Goal: Check status: Check status

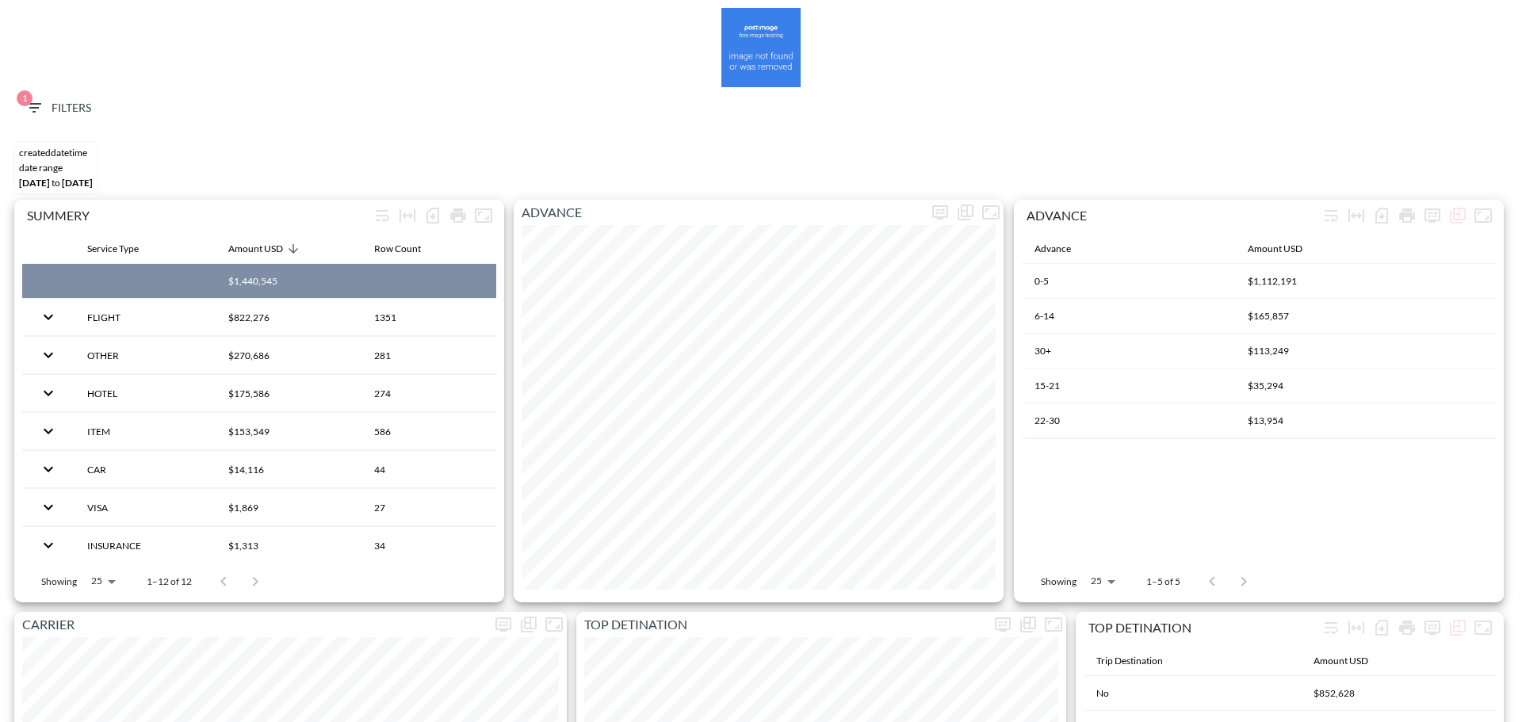
click at [59, 109] on span "1 Filters" at bounding box center [58, 108] width 67 height 20
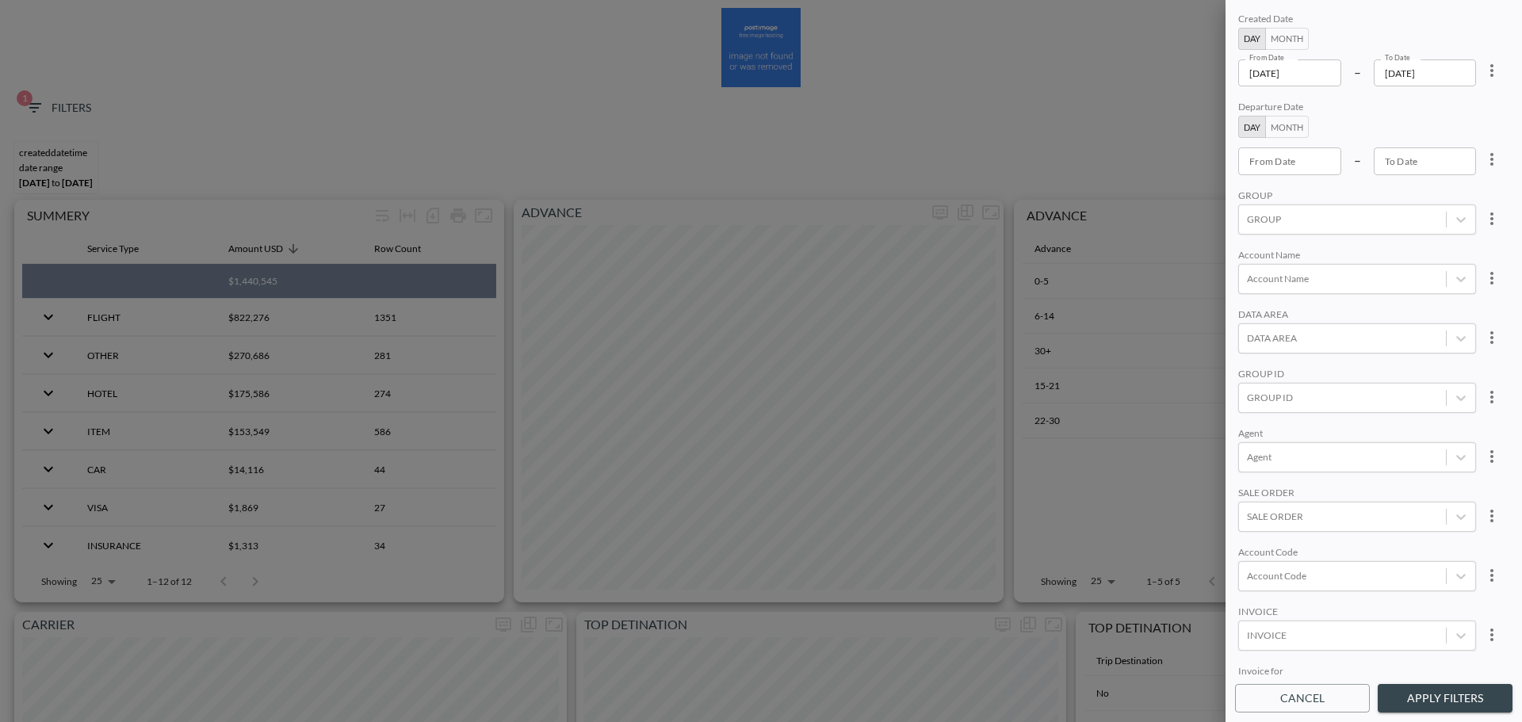
click at [1320, 83] on input "[DATE]" at bounding box center [1289, 72] width 103 height 27
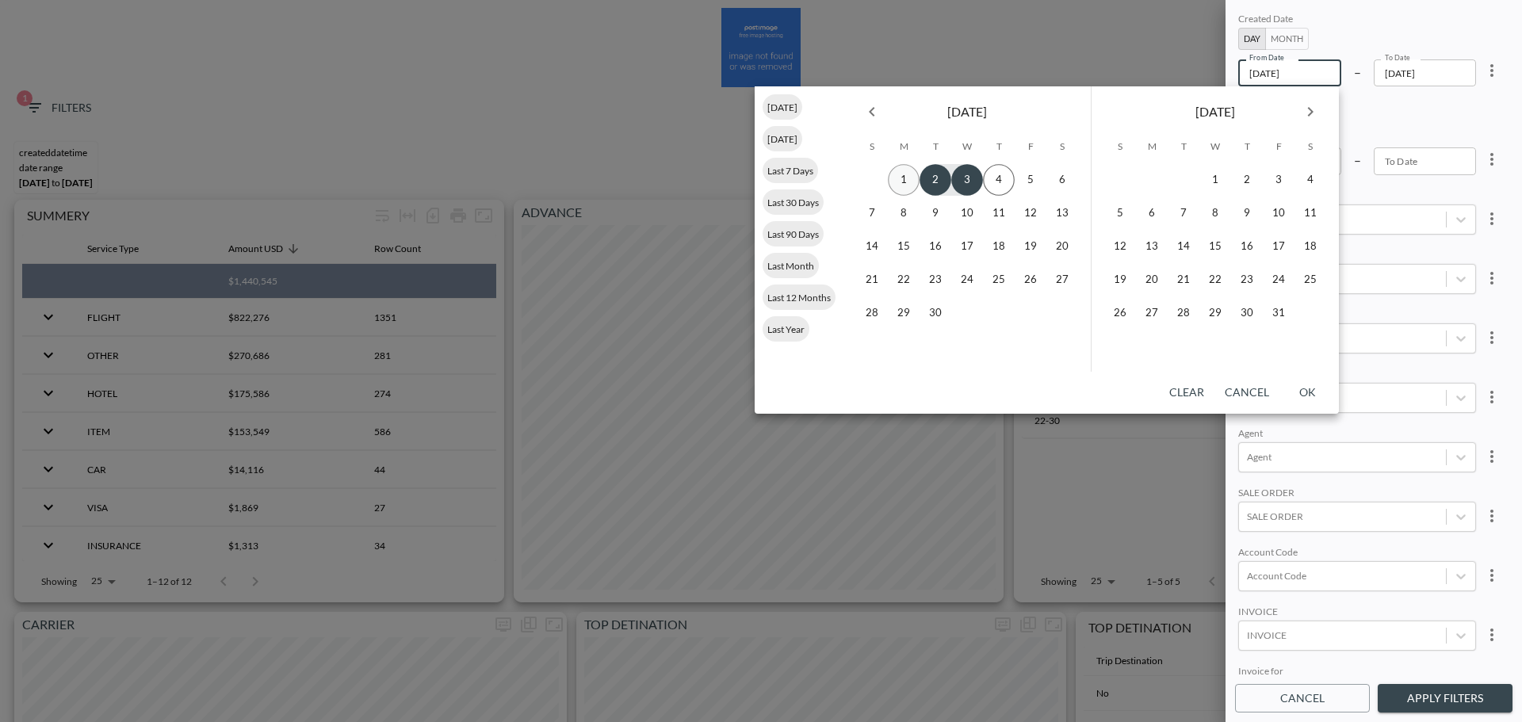
click at [877, 118] on icon "Previous month" at bounding box center [871, 111] width 19 height 19
click at [1032, 189] on button "1" at bounding box center [1030, 180] width 32 height 32
type input "[DATE]"
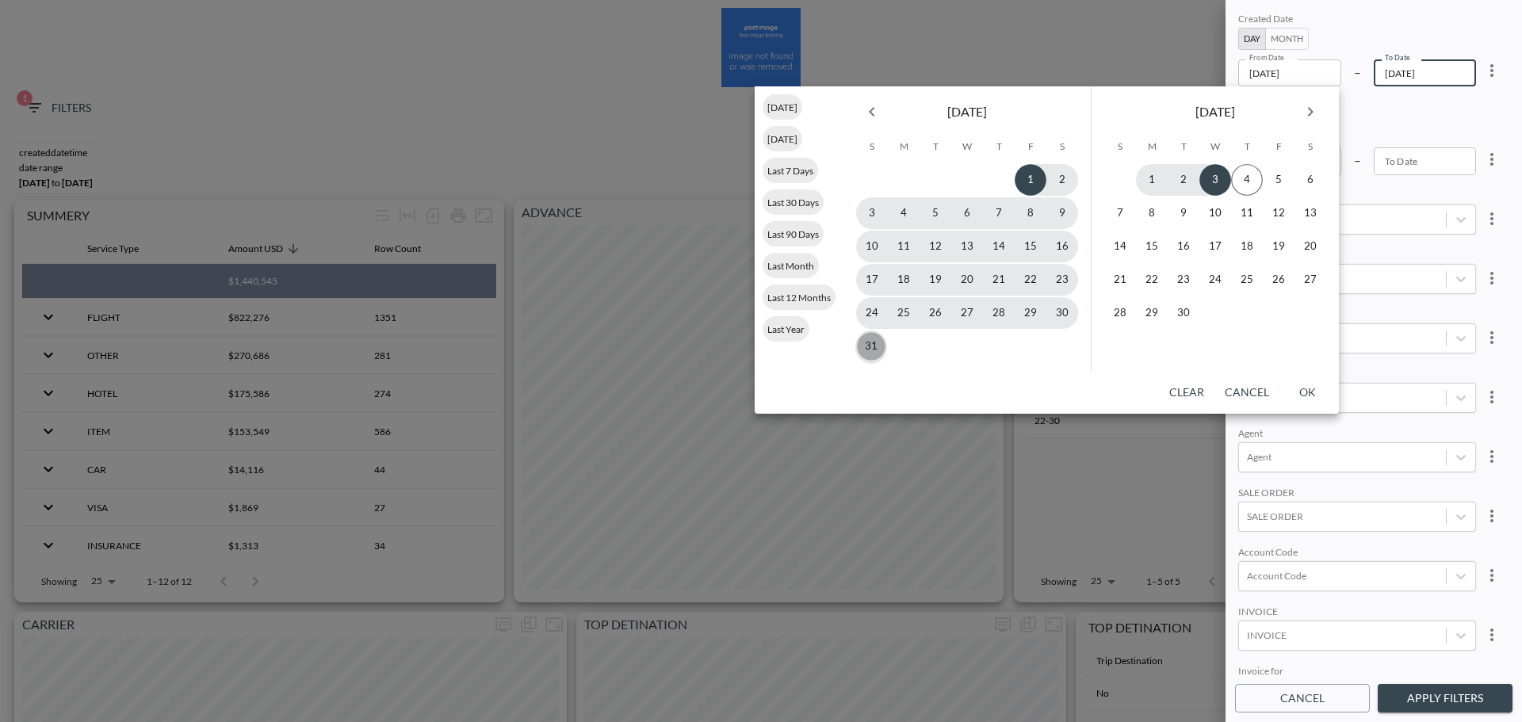
click at [865, 348] on button "31" at bounding box center [871, 346] width 32 height 32
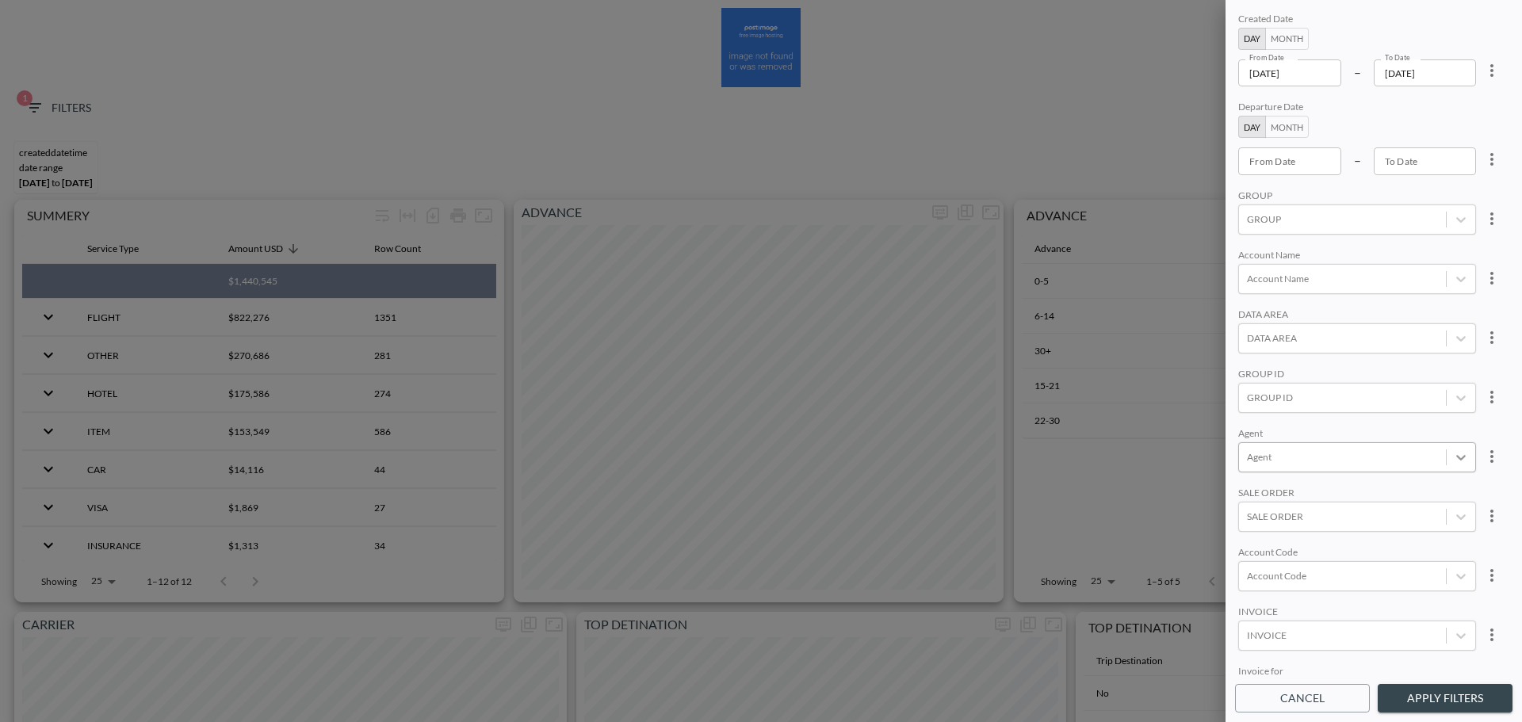
type input "[DATE]"
click at [1287, 400] on div at bounding box center [1342, 397] width 191 height 15
click at [1259, 323] on input "POINT" at bounding box center [1249, 318] width 33 height 33
type input "poi"
click at [1323, 243] on div "Created Date Day Month From Date [DATE] From Date – To Date [DATE] To Date Depa…" at bounding box center [1373, 343] width 277 height 667
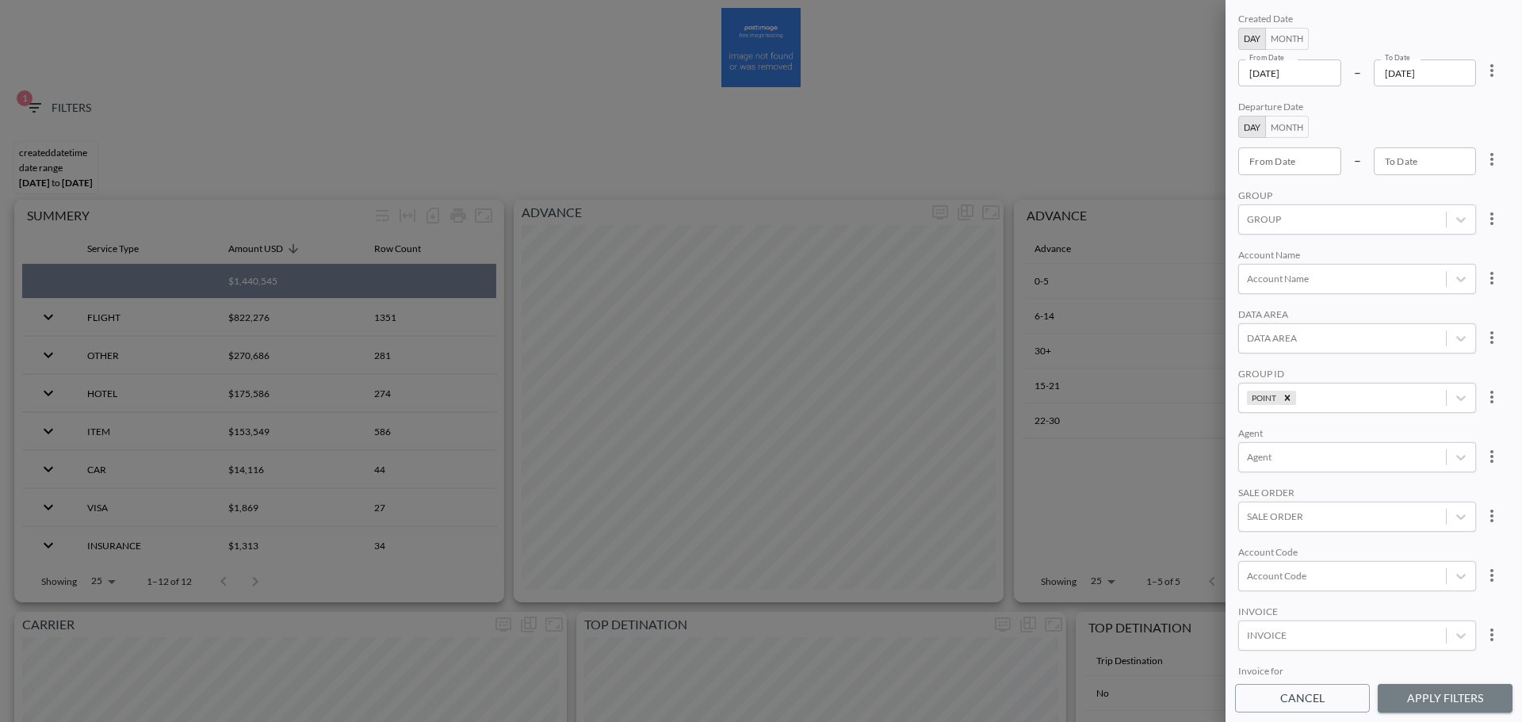
click at [1458, 696] on button "Apply Filters" at bounding box center [1444, 698] width 135 height 29
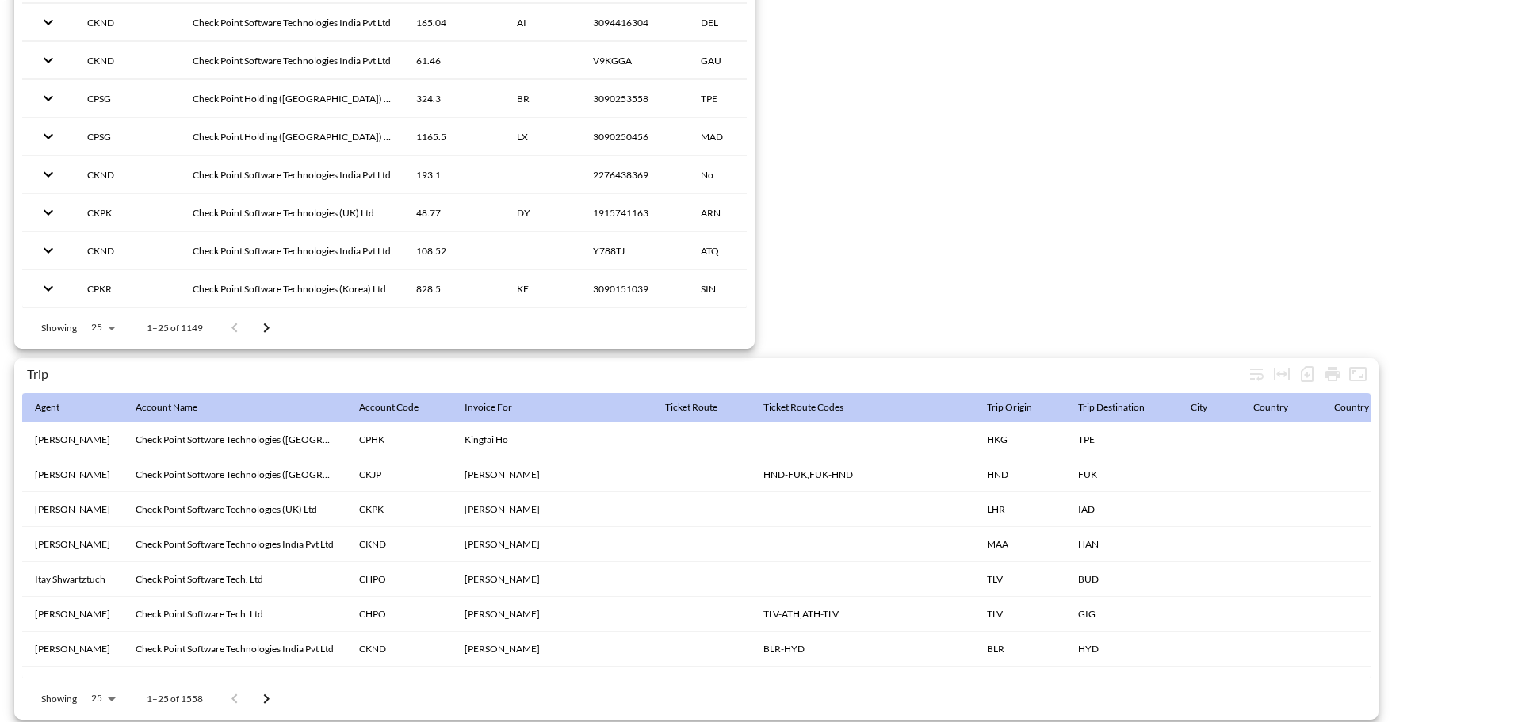
scroll to position [2492, 0]
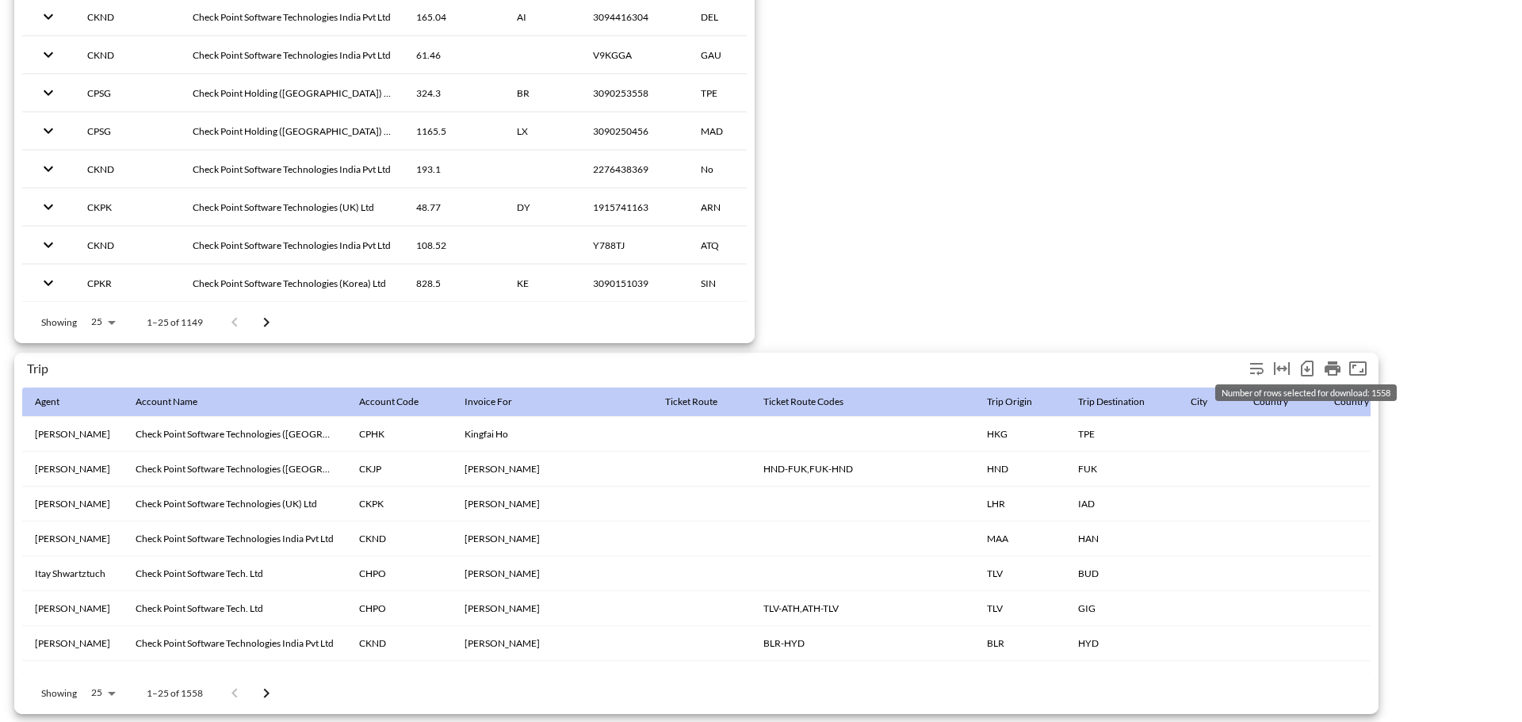
click at [1301, 361] on icon "Number of rows selected for download: 1558" at bounding box center [1307, 369] width 13 height 16
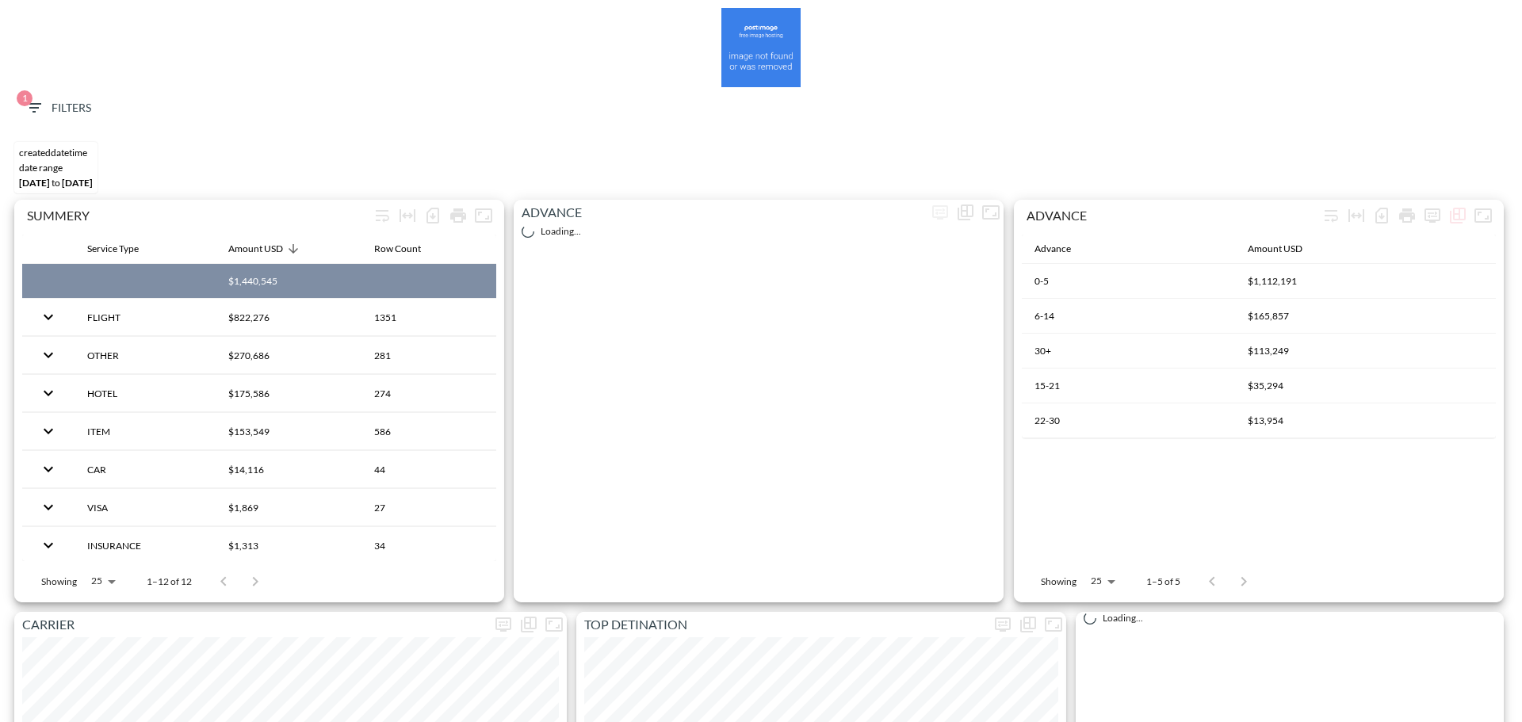
click at [63, 101] on span "1 Filters" at bounding box center [58, 108] width 67 height 20
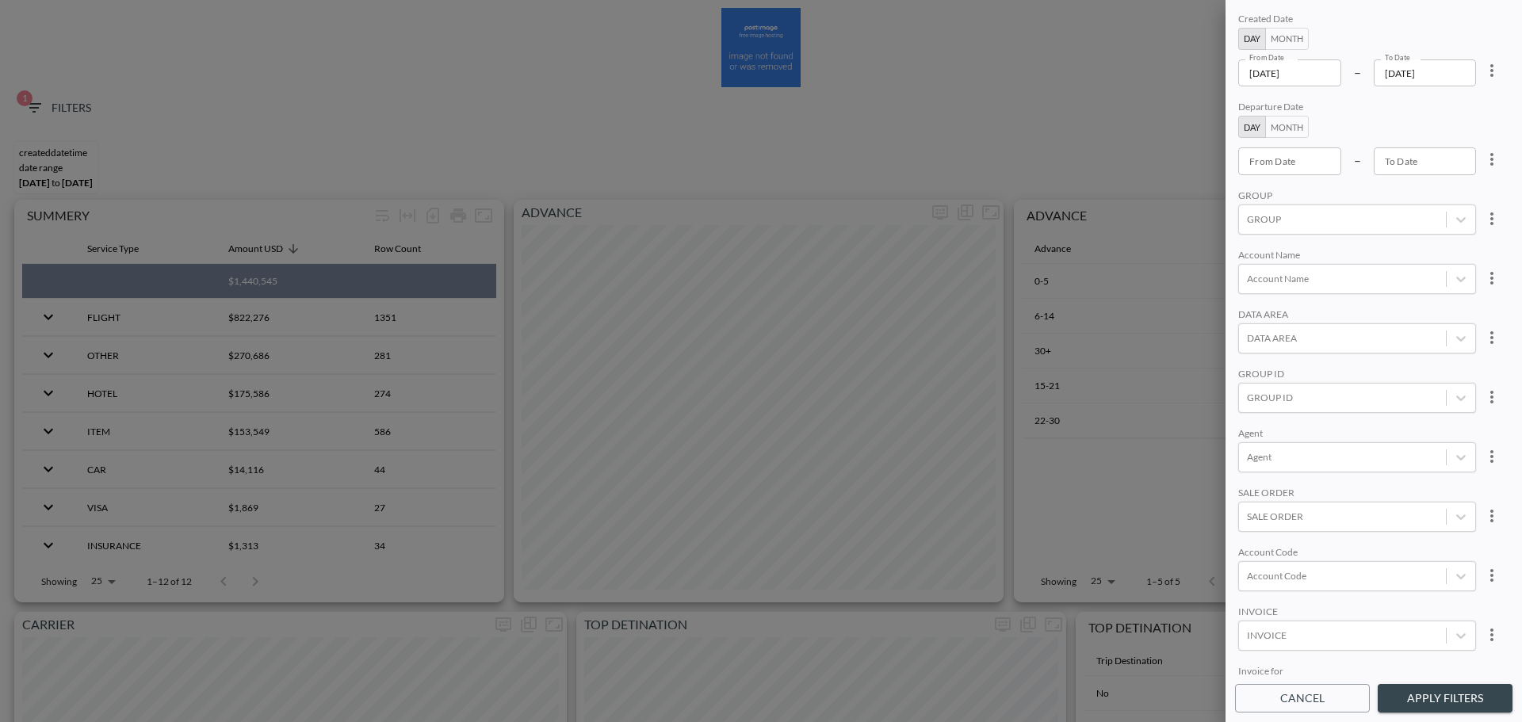
click at [1326, 85] on input "[DATE]" at bounding box center [1289, 72] width 103 height 27
click at [1324, 82] on input "[DATE]" at bounding box center [1289, 72] width 103 height 27
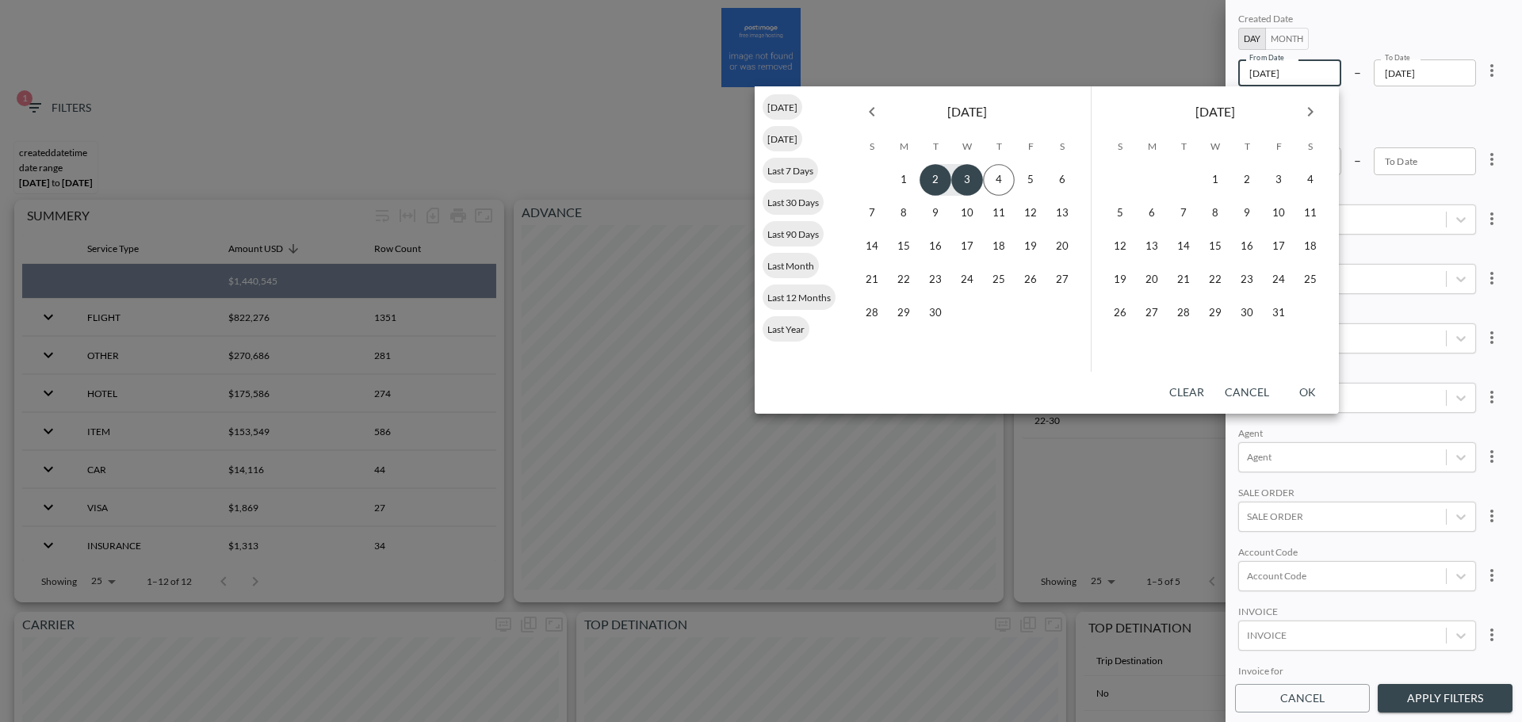
click at [876, 120] on icon "Previous month" at bounding box center [871, 111] width 19 height 19
click at [877, 186] on button "1" at bounding box center [872, 180] width 32 height 32
type input "2025-06-01"
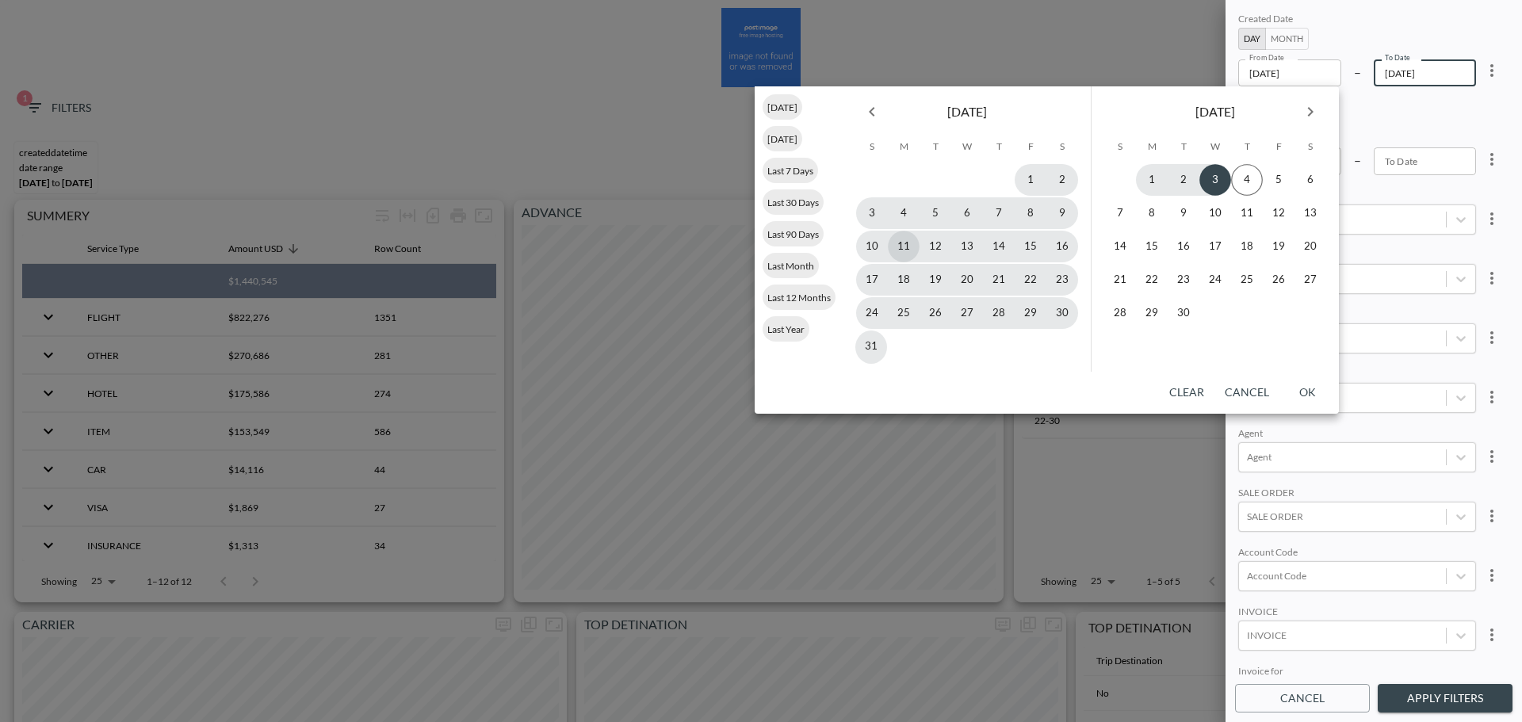
click at [919, 251] on button "11" at bounding box center [904, 247] width 32 height 32
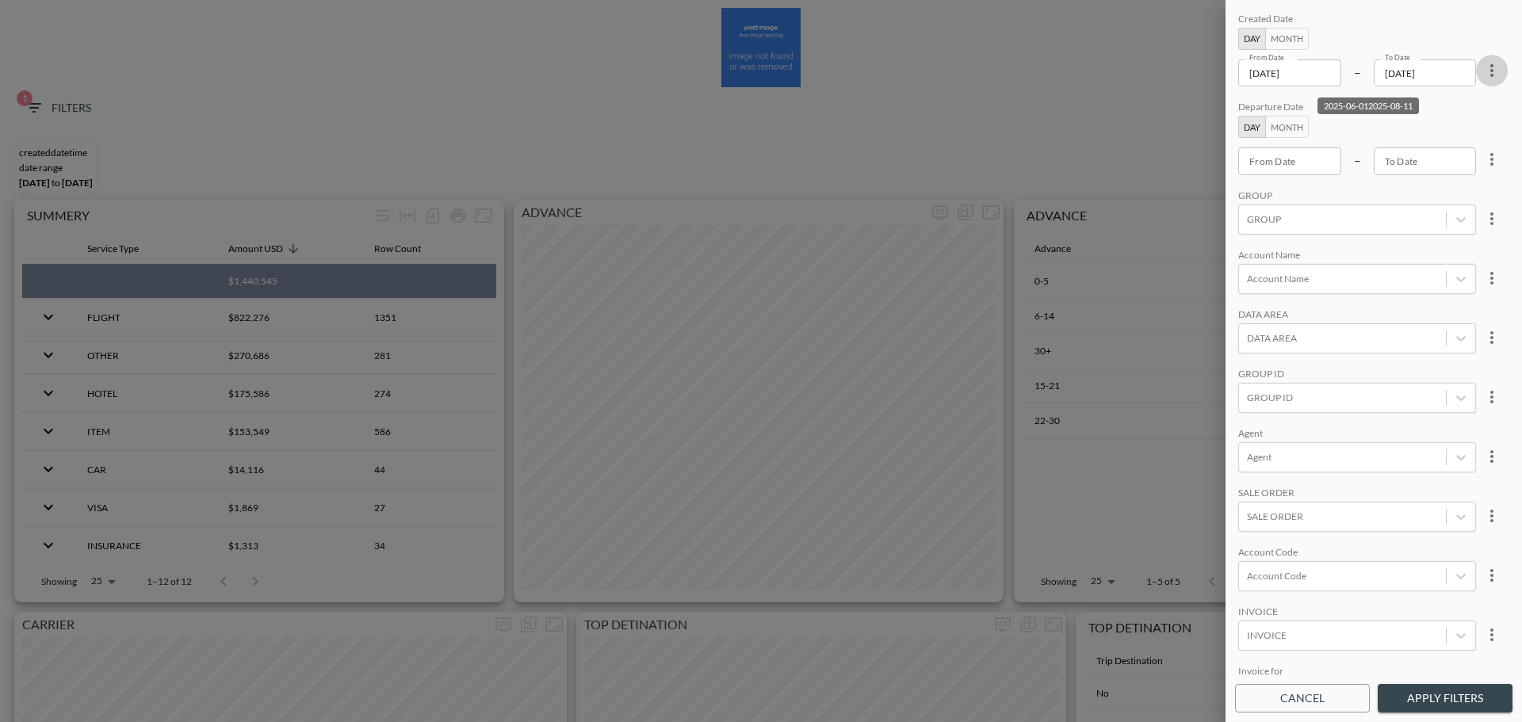
click at [1476, 75] on button "more" at bounding box center [1492, 71] width 32 height 32
click at [1451, 78] on div at bounding box center [761, 361] width 1522 height 722
click at [1453, 71] on input "2025-08-11" at bounding box center [1424, 72] width 103 height 27
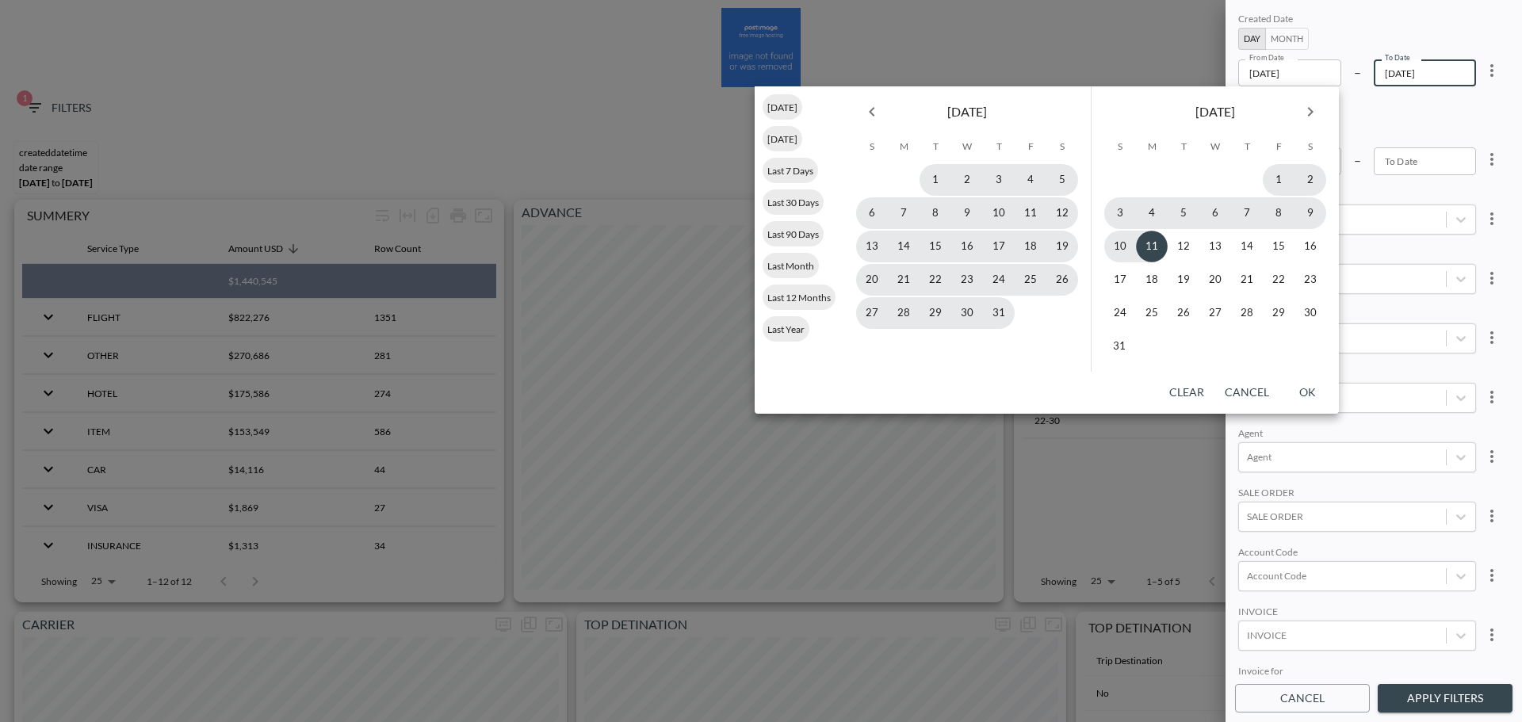
click at [878, 116] on icon "Previous month" at bounding box center [871, 111] width 19 height 19
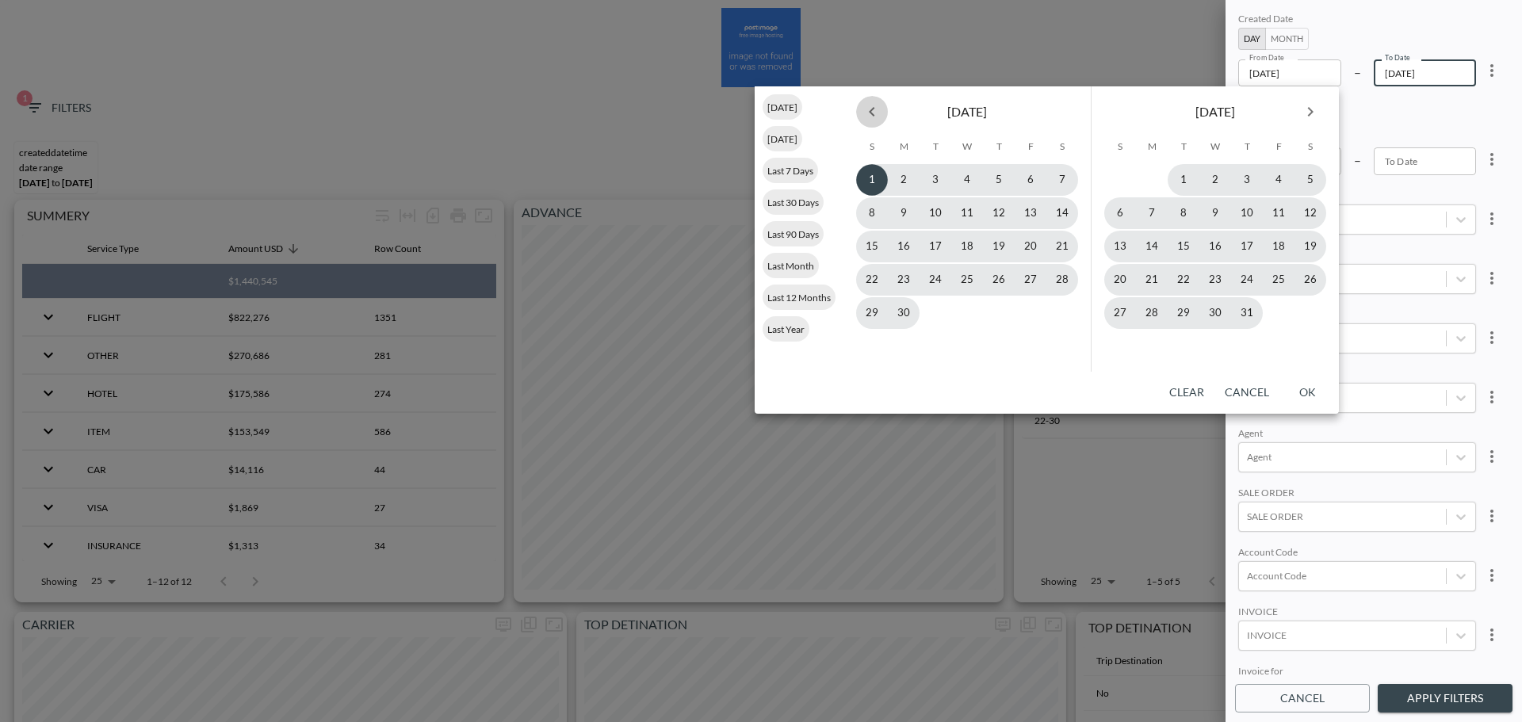
click at [878, 116] on icon "Previous month" at bounding box center [871, 111] width 19 height 19
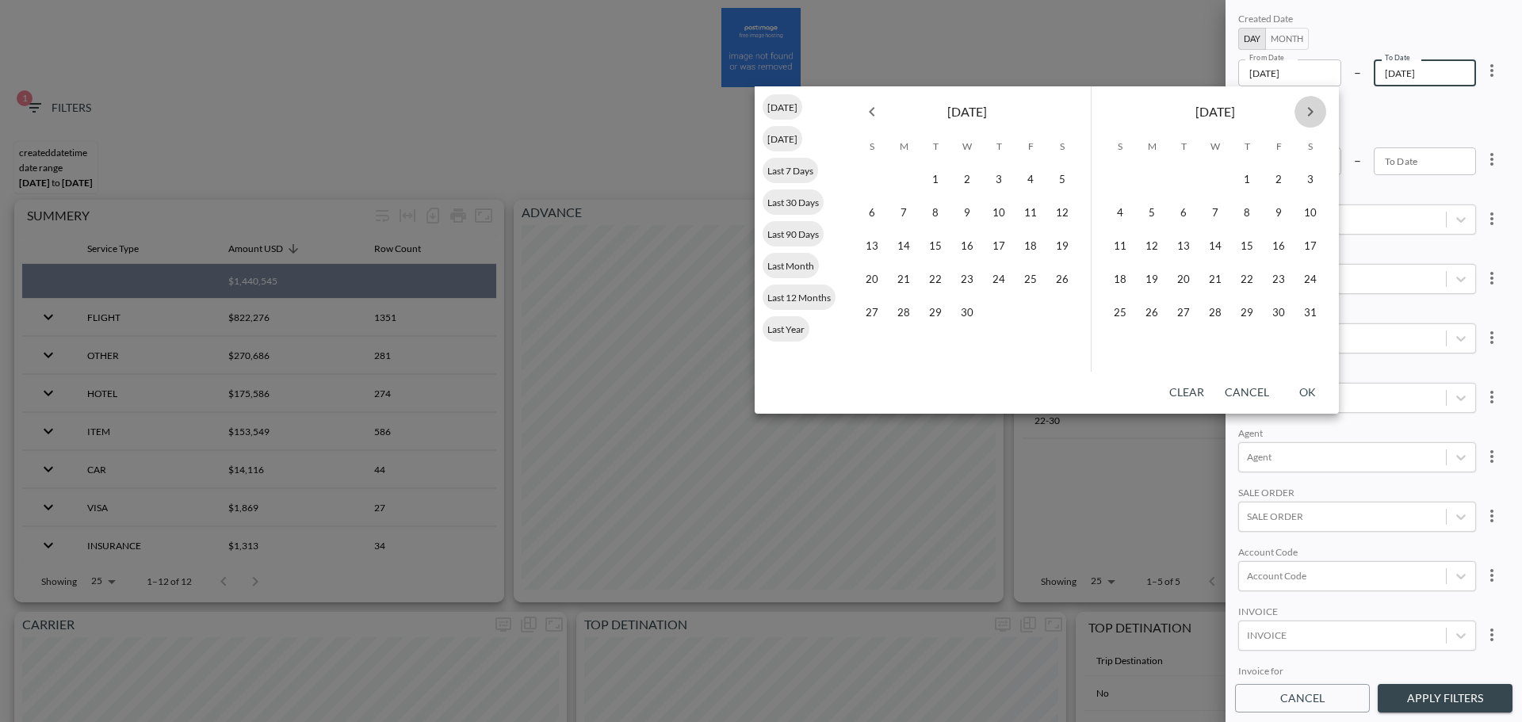
click at [1322, 110] on button "Next month" at bounding box center [1310, 112] width 32 height 32
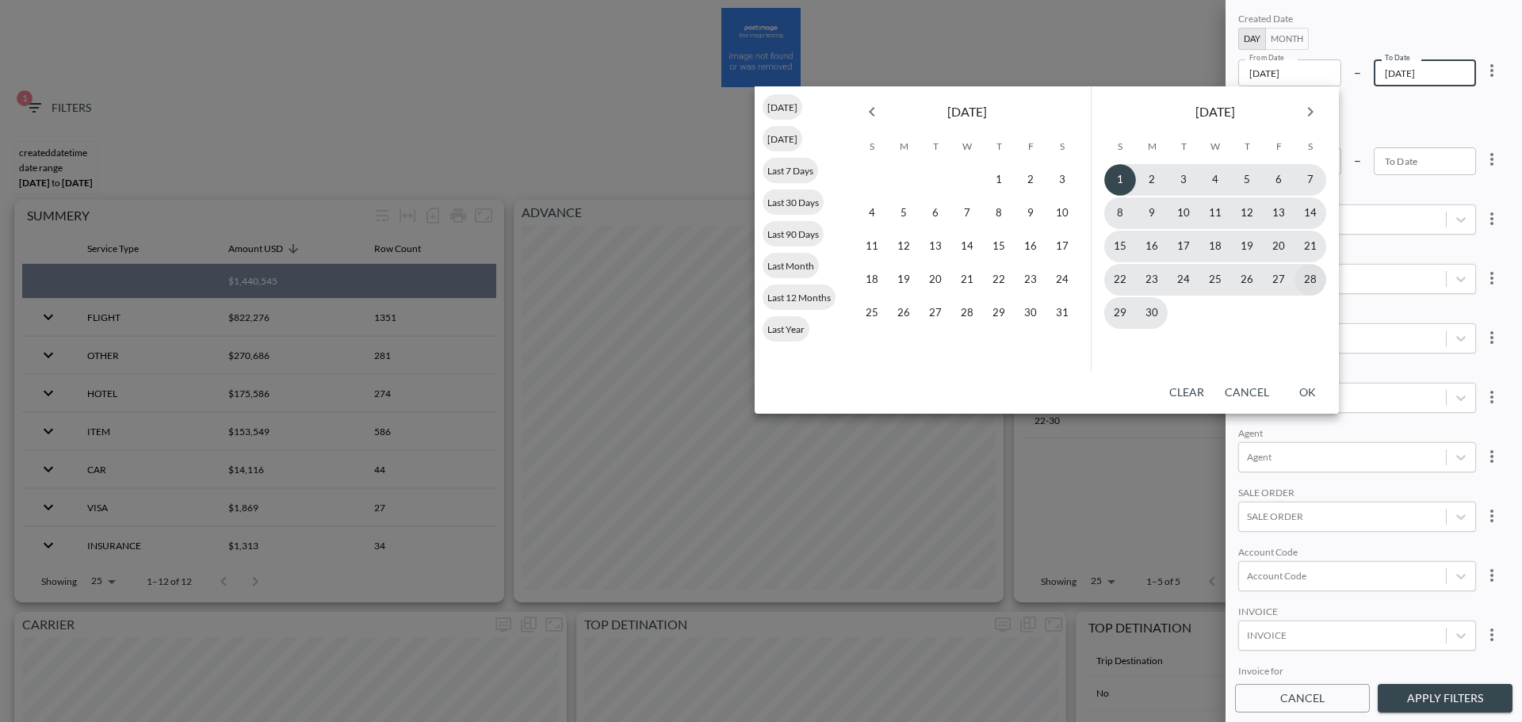
click at [1304, 285] on button "28" at bounding box center [1310, 280] width 32 height 32
type input "2025-06-28"
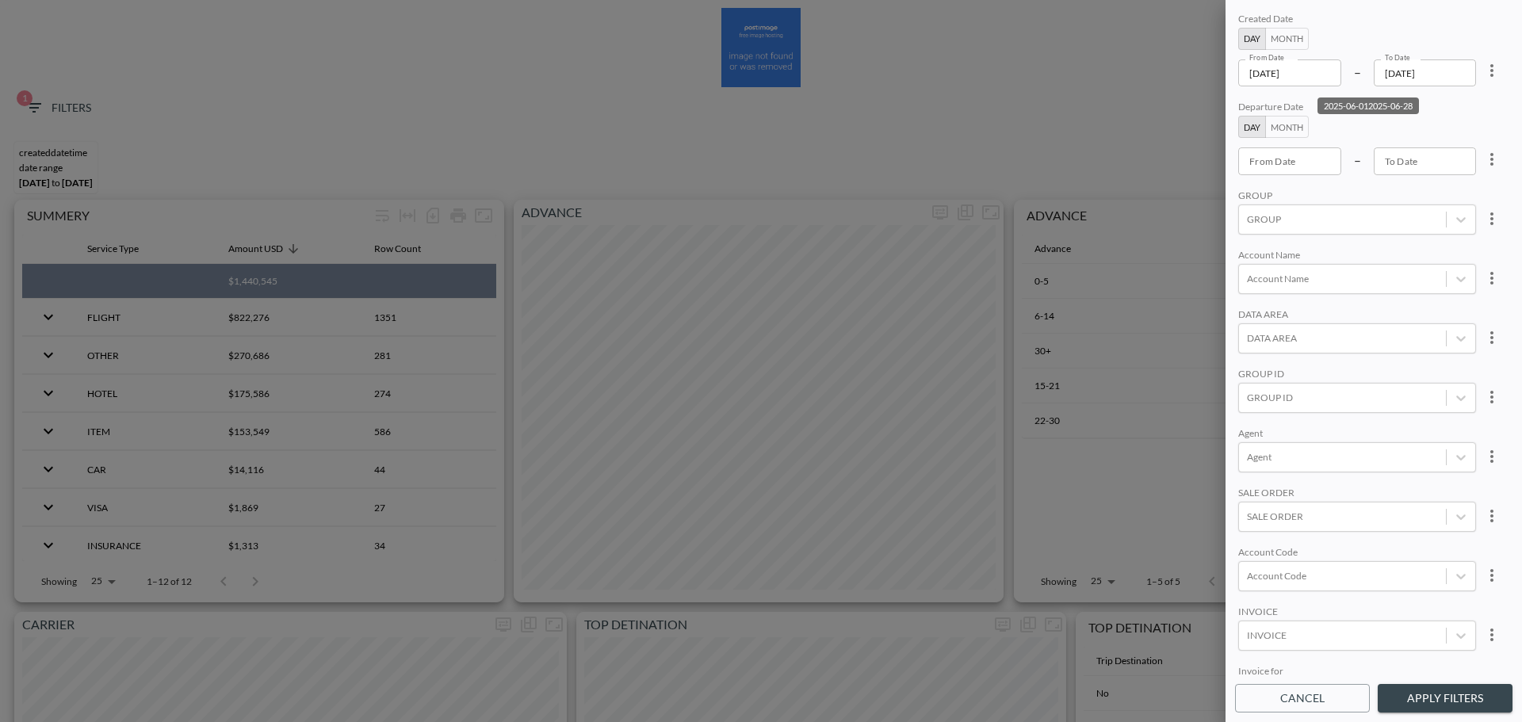
click at [1333, 311] on div "DATA AREA" at bounding box center [1357, 315] width 238 height 15
click at [1308, 174] on div at bounding box center [1342, 181] width 191 height 15
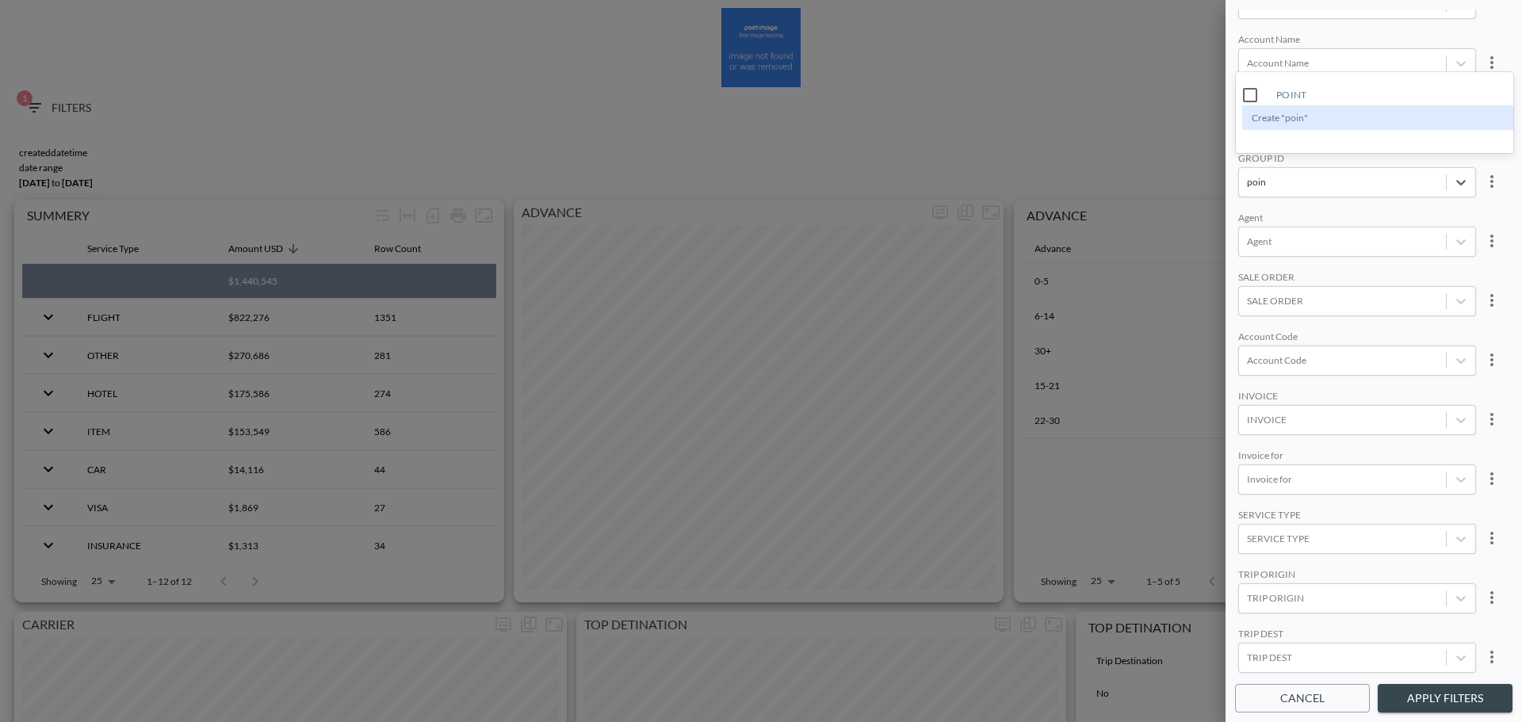
click at [1259, 100] on input "POINT" at bounding box center [1249, 94] width 33 height 33
type input "poin"
click at [1366, 568] on div "TRIP ORIGIN" at bounding box center [1357, 575] width 238 height 15
click at [1457, 705] on button "Apply Filters" at bounding box center [1444, 698] width 135 height 29
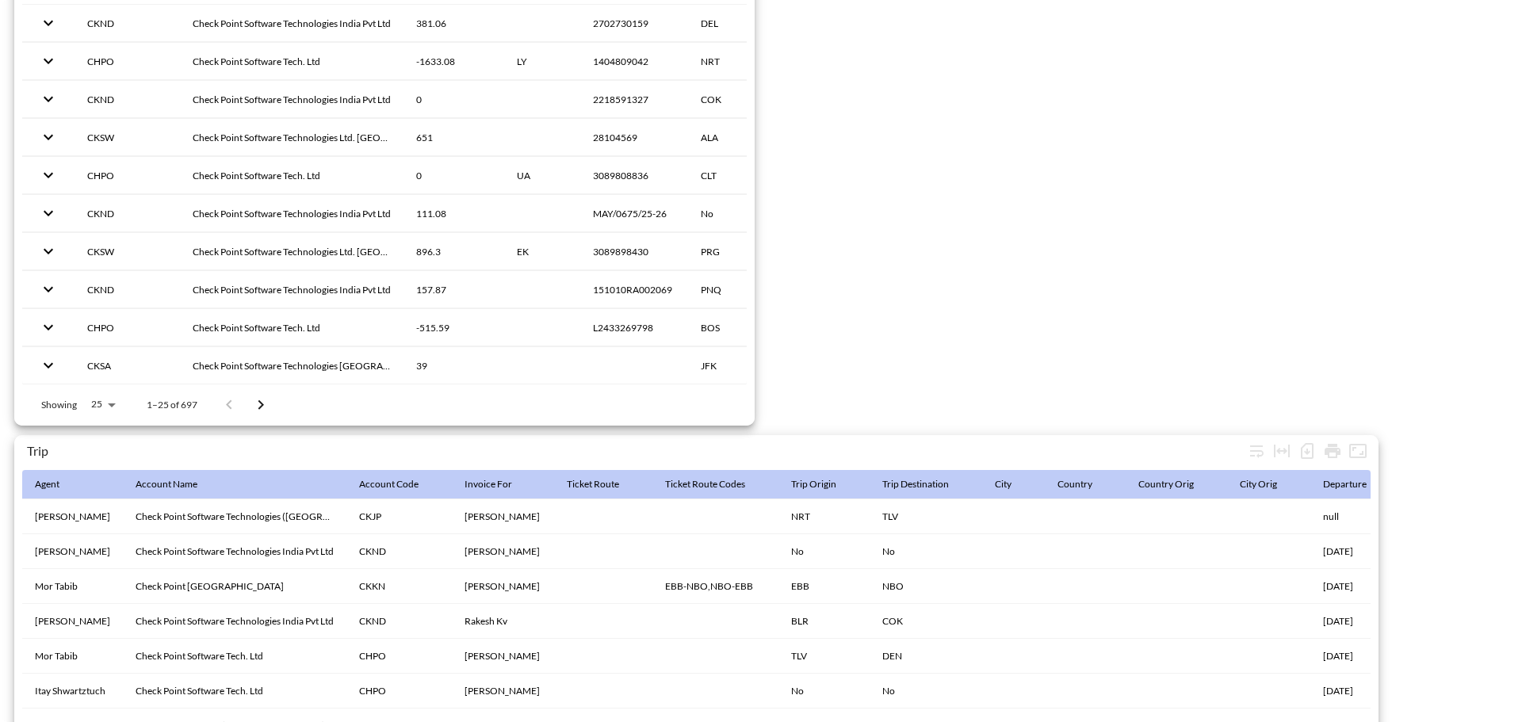
scroll to position [2492, 0]
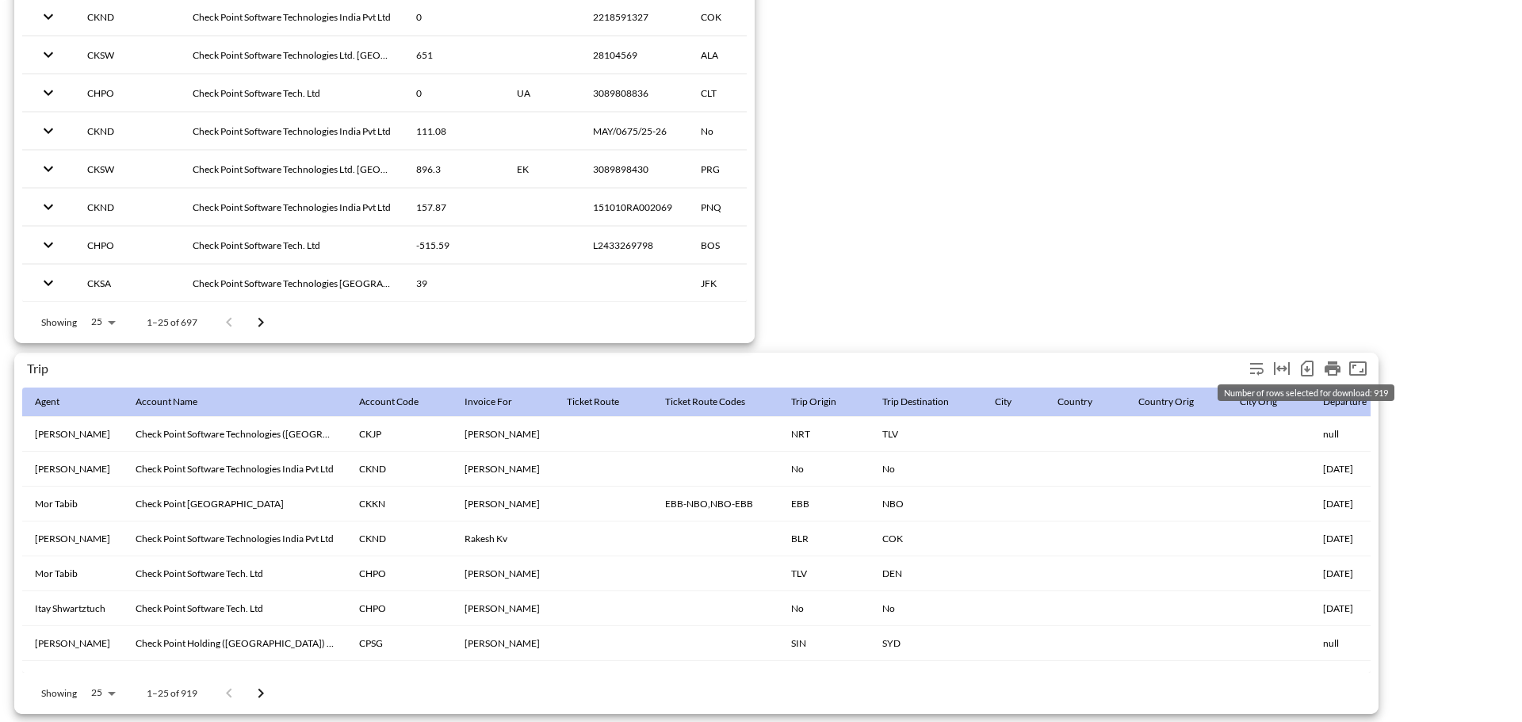
click at [1308, 364] on icon "Number of rows selected for download: 919" at bounding box center [1306, 368] width 19 height 19
click at [1302, 361] on icon "Number of rows selected for download: 919" at bounding box center [1307, 369] width 13 height 16
